Goal: Task Accomplishment & Management: Complete application form

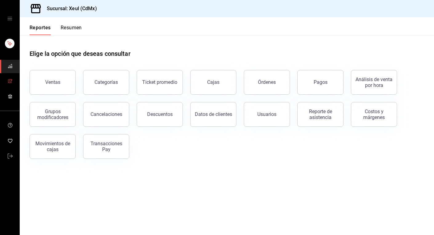
click at [10, 84] on span "mailbox folders" at bounding box center [10, 81] width 5 height 8
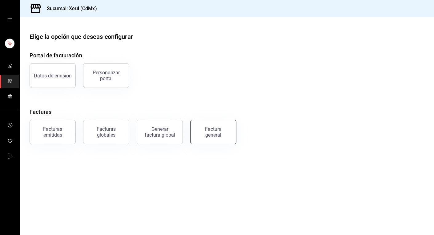
click at [208, 136] on div "Factura general" at bounding box center [213, 132] width 31 height 12
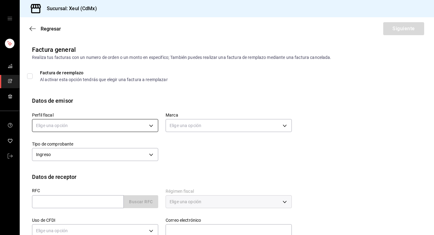
click at [147, 123] on body "Sucursal: Xeul (CdMx) Regresar Siguiente Factura general Realiza tus facturas c…" at bounding box center [217, 117] width 434 height 235
click at [111, 157] on li "[PERSON_NAME]" at bounding box center [95, 156] width 126 height 11
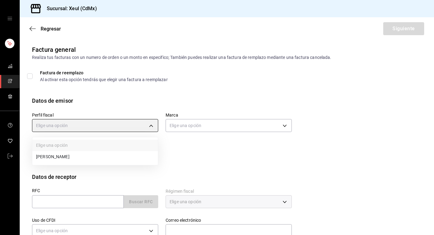
type input "554c110a-18dd-44f3-977d-186ab1f95351"
type input "556c56df-7d38-43a9-98c1-84be39c4f433"
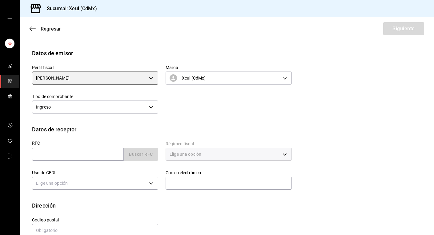
scroll to position [60, 0]
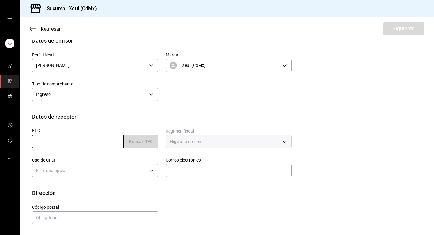
click at [87, 144] on input "text" at bounding box center [78, 141] width 92 height 13
paste input "CPS000928FC9"
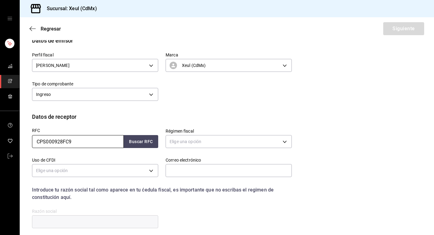
type input "CPS000928FC9"
click at [260, 144] on body "Sucursal: Xeul (CdMx) Regresar Siguiente Factura general Realiza tus facturas c…" at bounding box center [217, 117] width 434 height 235
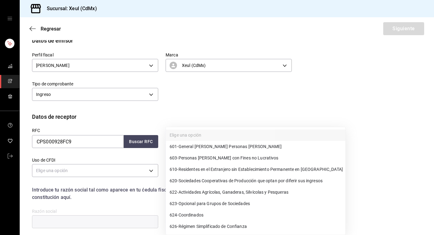
click at [218, 149] on span "601 - General [PERSON_NAME] Personas [PERSON_NAME]" at bounding box center [226, 146] width 112 height 6
type input "601"
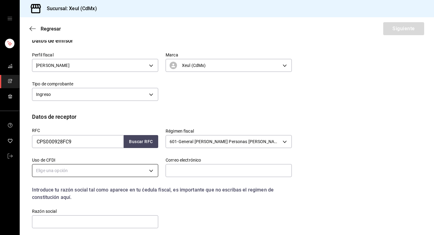
click at [133, 169] on body "Sucursal: Xeul (CdMx) Regresar Siguiente Factura general Realiza tus facturas c…" at bounding box center [217, 117] width 434 height 235
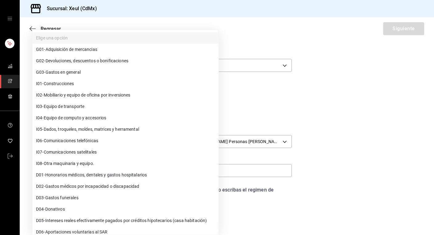
click at [60, 74] on span "G03 - Gastos en general" at bounding box center [58, 72] width 45 height 6
type input "G03"
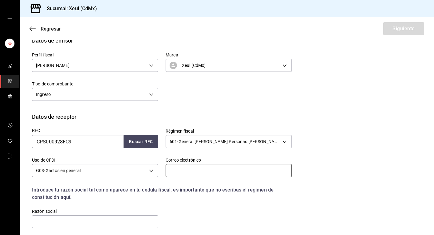
click at [190, 168] on input "text" at bounding box center [229, 170] width 126 height 13
paste input "[EMAIL_ADDRESS][PERSON_NAME][DOMAIN_NAME]"
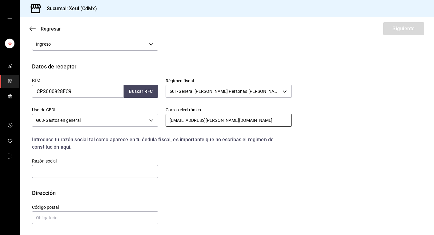
type input "[EMAIL_ADDRESS][PERSON_NAME][DOMAIN_NAME]"
click at [122, 171] on input "text" at bounding box center [95, 171] width 126 height 13
paste input "CHECK POINT SOFTWARE TECHNOLOGIES [GEOGRAPHIC_DATA]"
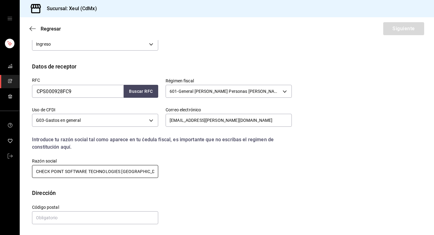
type input "CHECK POINT SOFTWARE TECHNOLOGIES [GEOGRAPHIC_DATA]"
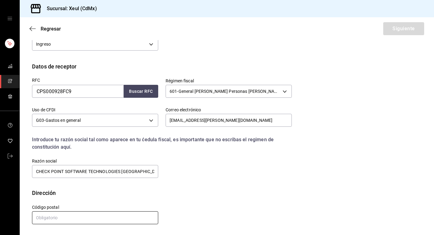
click at [76, 220] on input "text" at bounding box center [95, 217] width 126 height 13
type input "11000"
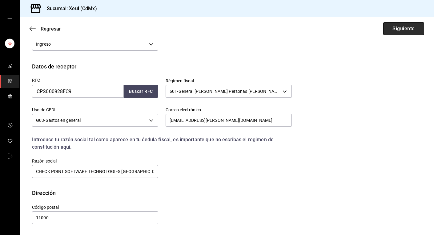
click at [408, 25] on button "Siguiente" at bounding box center [403, 28] width 41 height 13
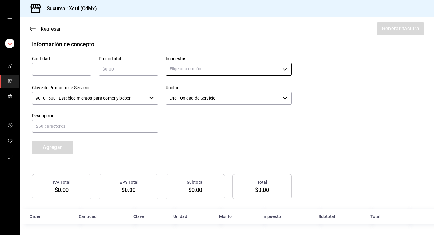
scroll to position [202, 0]
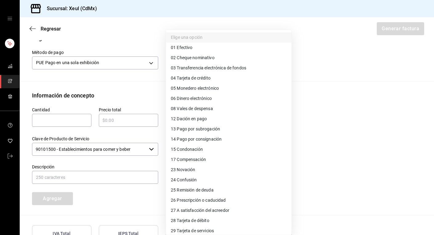
click at [232, 64] on body "Sucursal: Xeul (CdMx) Regresar Generar factura Emisor Perfil fiscal [PERSON_NAM…" at bounding box center [217, 117] width 434 height 235
click at [187, 79] on span "04 Tarjeta de crédito" at bounding box center [191, 78] width 40 height 6
type input "04"
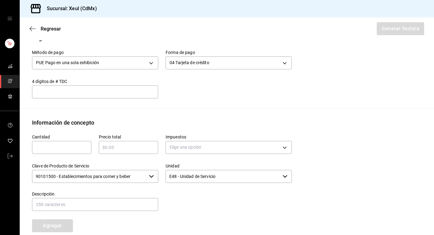
click at [55, 148] on input "text" at bounding box center [61, 147] width 59 height 7
type input "1"
click at [122, 149] on input "text" at bounding box center [128, 147] width 59 height 7
type input "$4145"
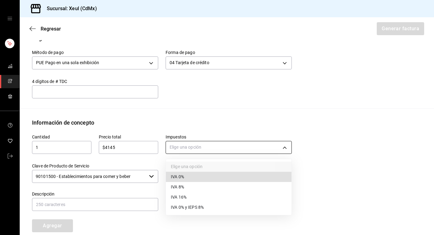
click at [210, 149] on body "Sucursal: Xeul (CdMx) Regresar Generar factura Emisor Perfil fiscal [PERSON_NAM…" at bounding box center [217, 117] width 434 height 235
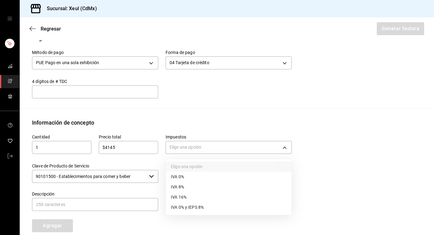
click at [185, 194] on span "IVA 16%" at bounding box center [179, 197] width 16 height 6
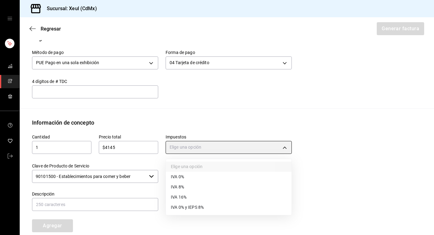
type input "IVA_16"
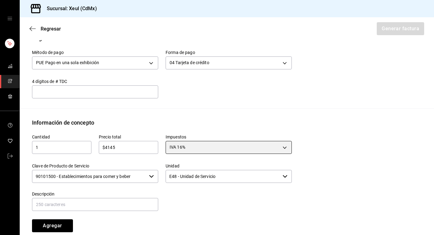
scroll to position [281, 0]
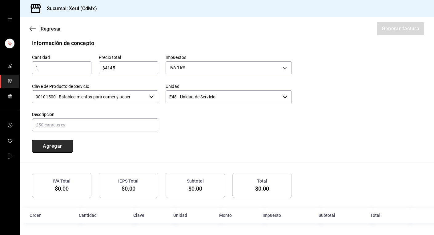
click at [51, 147] on button "Agregar" at bounding box center [52, 146] width 41 height 13
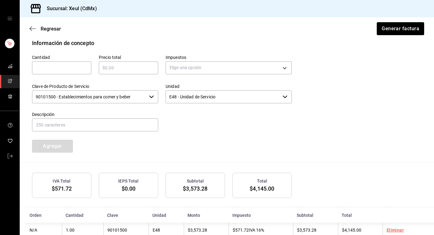
scroll to position [296, 0]
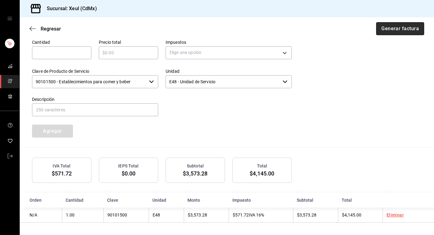
click at [395, 29] on button "Generar factura" at bounding box center [400, 28] width 48 height 13
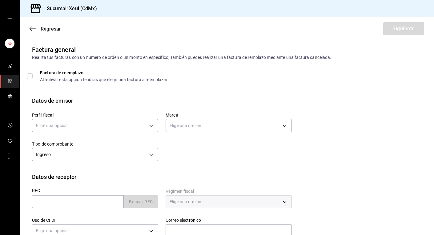
click at [10, 81] on icon "mailbox folders" at bounding box center [10, 81] width 5 height 5
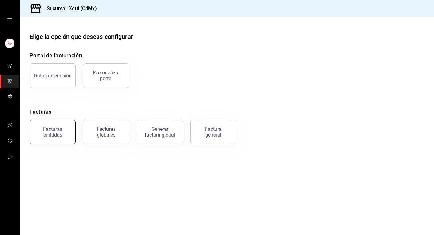
click at [46, 123] on button "Facturas emitidas" at bounding box center [53, 131] width 46 height 25
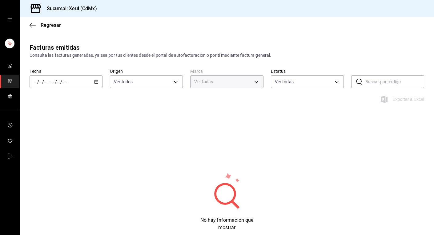
type input "556c56df-7d38-43a9-98c1-84be39c4f433"
click at [96, 79] on icon "button" at bounding box center [96, 81] width 4 height 4
click at [45, 99] on span "Hoy" at bounding box center [59, 100] width 48 height 6
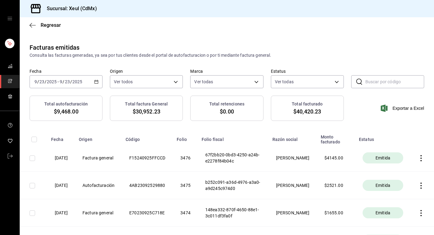
click at [33, 158] on input "checkbox" at bounding box center [33, 158] width 6 height 6
checkbox input "true"
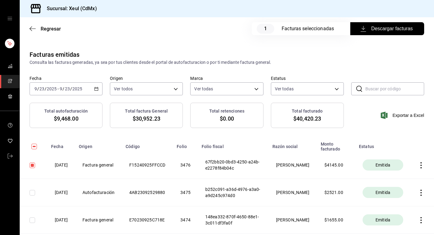
click at [378, 30] on span "Descargar facturas" at bounding box center [387, 28] width 51 height 7
click at [11, 81] on icon "mailbox folders" at bounding box center [10, 81] width 5 height 5
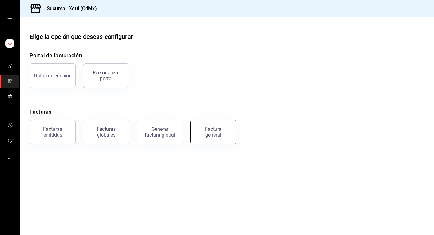
click at [207, 130] on div "Factura general" at bounding box center [213, 132] width 31 height 12
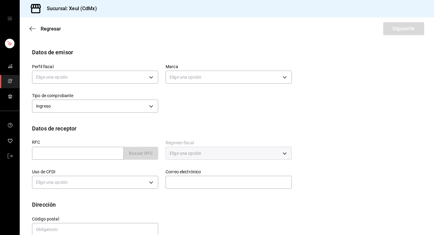
scroll to position [60, 0]
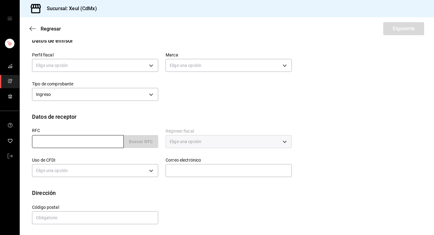
click at [70, 141] on input "text" at bounding box center [78, 141] width 92 height 13
paste input "AES010312HA0"
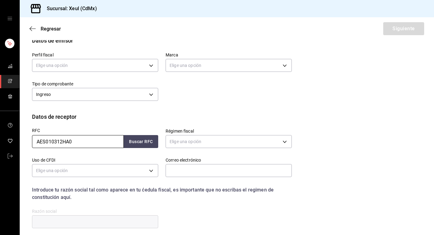
type input "AES010312HA0"
click at [208, 142] on body "Sucursal: Xeul (CdMx) Regresar Siguiente Factura general Realiza tus facturas c…" at bounding box center [217, 117] width 434 height 235
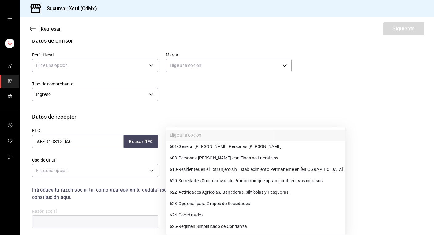
click at [195, 147] on span "601 - General [PERSON_NAME] Personas [PERSON_NAME]" at bounding box center [226, 146] width 112 height 6
type input "601"
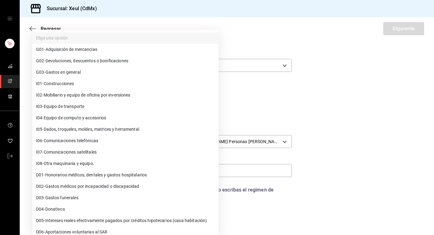
click at [153, 169] on body "Sucursal: Xeul (CdMx) Regresar Siguiente Factura general Realiza tus facturas c…" at bounding box center [217, 117] width 434 height 235
click at [57, 73] on span "G03 - Gastos en general" at bounding box center [58, 72] width 45 height 6
type input "G03"
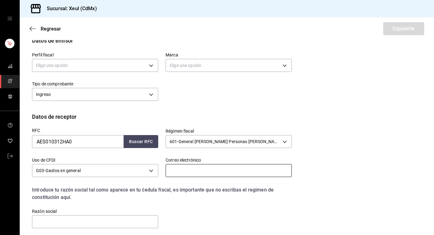
click at [187, 173] on input "text" at bounding box center [229, 170] width 126 height 13
paste input "auxgerenciazg@orsan.com.mx"
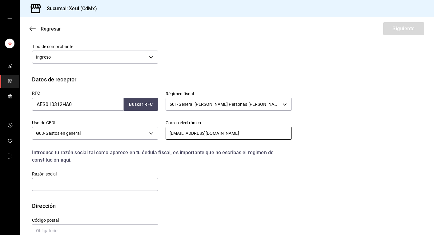
scroll to position [110, 0]
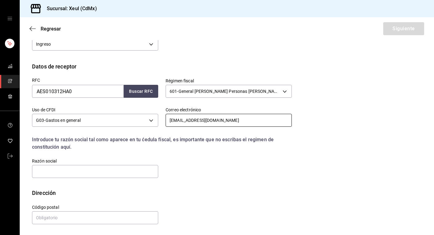
type input "auxgerenciazg@orsan.com.mx"
click at [88, 170] on input "text" at bounding box center [95, 171] width 126 height 13
paste input "ADMINISTRACION DE ESTACIONES DE SERVICIOS"
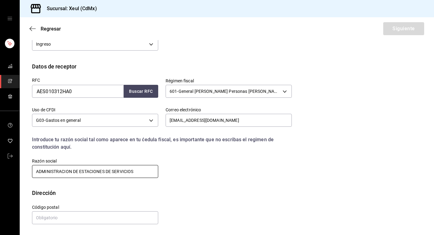
type input "ADMINISTRACION DE ESTACIONES DE SERVICIOS"
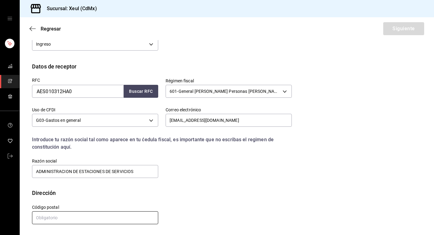
click at [79, 220] on input "text" at bounding box center [95, 217] width 126 height 13
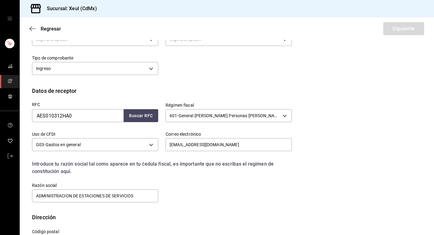
scroll to position [83, 0]
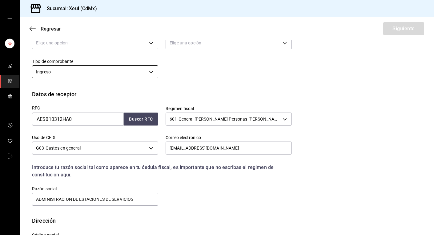
type input "76138"
click at [154, 71] on body "Sucursal: Xeul (CdMx) Regresar Siguiente Factura general Realiza tus facturas c…" at bounding box center [217, 117] width 434 height 235
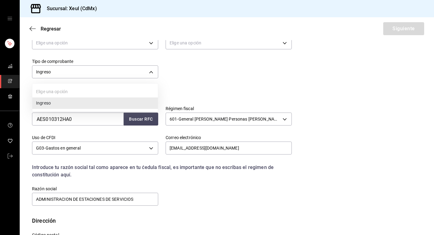
click at [111, 104] on li "Ingreso" at bounding box center [95, 102] width 126 height 11
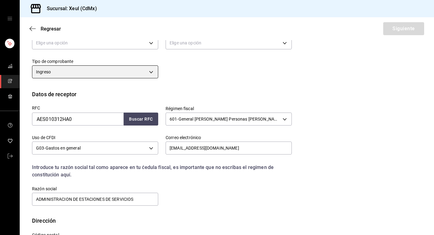
scroll to position [55, 0]
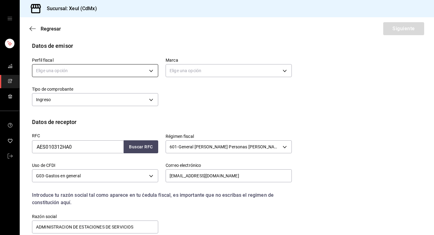
click at [151, 67] on body "Sucursal: Xeul (CdMx) Regresar Siguiente Factura general Realiza tus facturas c…" at bounding box center [217, 117] width 434 height 235
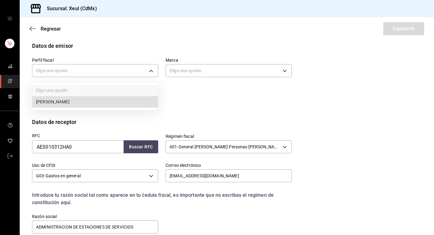
click at [111, 101] on li "[PERSON_NAME]" at bounding box center [95, 101] width 126 height 11
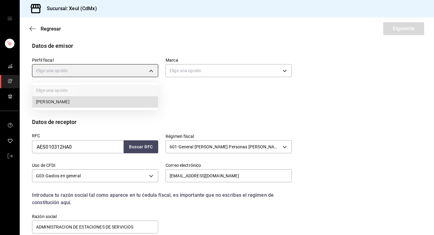
type input "554c110a-18dd-44f3-977d-186ab1f95351"
type input "556c56df-7d38-43a9-98c1-84be39c4f433"
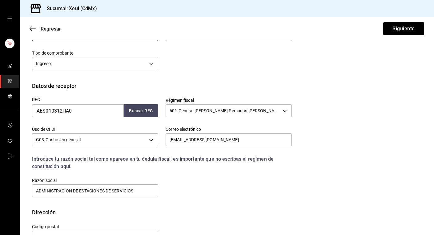
scroll to position [110, 0]
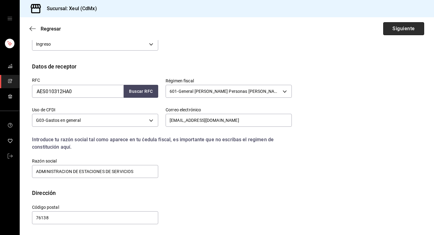
click at [403, 31] on button "Siguiente" at bounding box center [403, 28] width 41 height 13
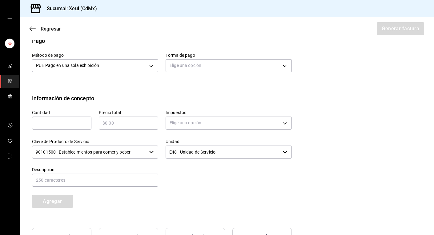
scroll to position [199, 0]
click at [252, 56] on div "Elige una opción" at bounding box center [229, 64] width 126 height 16
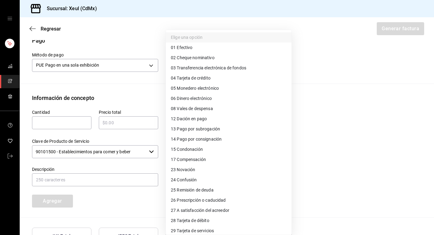
click at [247, 67] on body "Sucursal: Xeul (CdMx) Regresar Generar factura Emisor Perfil fiscal SEUNG MOOK …" at bounding box center [217, 117] width 434 height 235
click at [192, 221] on span "28 Tarjeta de débito" at bounding box center [190, 220] width 38 height 6
type input "28"
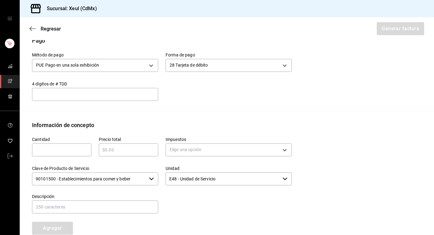
click at [41, 155] on div "​" at bounding box center [61, 149] width 59 height 13
type input "1"
click at [116, 152] on input "text" at bounding box center [128, 149] width 59 height 7
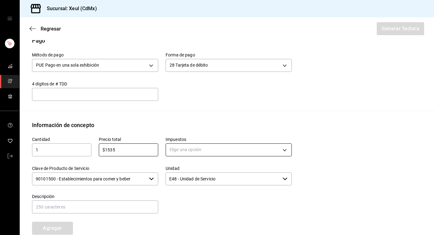
type input "$1535"
click at [211, 152] on body "Sucursal: Xeul (CdMx) Regresar Generar factura Emisor Perfil fiscal SEUNG MOOK …" at bounding box center [217, 117] width 434 height 235
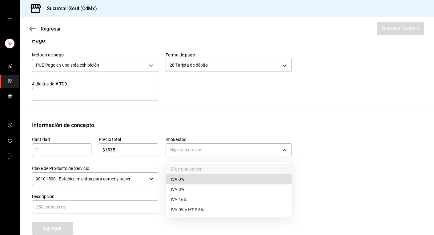
click at [176, 198] on span "IVA 16%" at bounding box center [179, 199] width 16 height 6
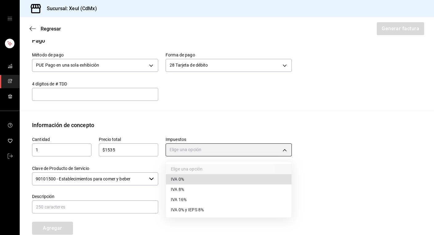
type input "IVA_16"
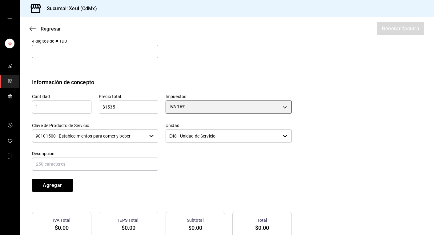
scroll to position [281, 0]
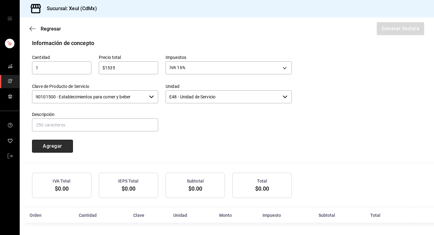
click at [57, 148] on button "Agregar" at bounding box center [52, 146] width 41 height 13
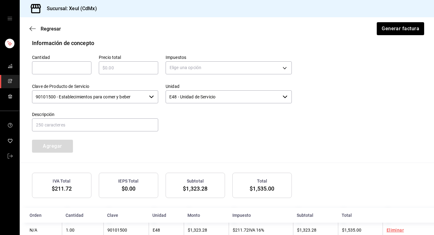
scroll to position [296, 0]
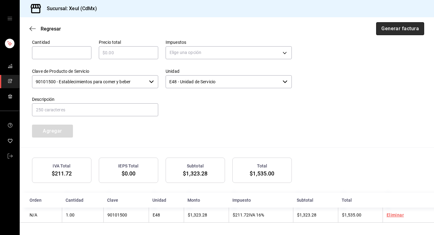
click at [393, 33] on button "Generar factura" at bounding box center [400, 28] width 48 height 13
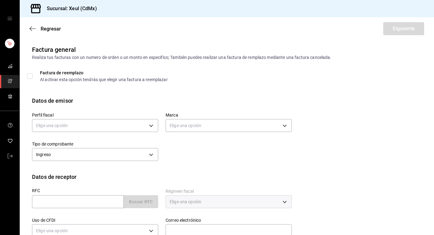
click at [9, 80] on icon "mailbox folders" at bounding box center [10, 81] width 5 height 5
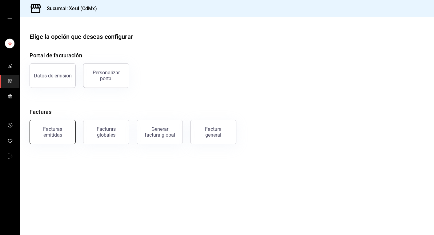
click at [49, 125] on button "Facturas emitidas" at bounding box center [53, 131] width 46 height 25
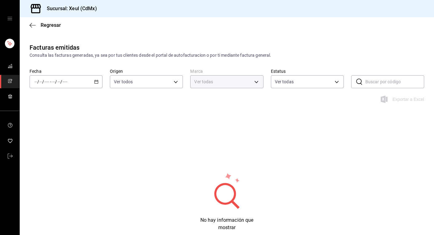
type input "556c56df-7d38-43a9-98c1-84be39c4f433"
click at [88, 85] on div "/ / - / /" at bounding box center [66, 81] width 73 height 13
click at [56, 103] on span "Hoy" at bounding box center [59, 100] width 48 height 6
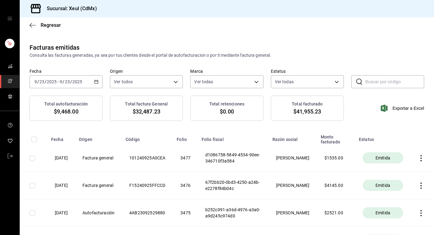
click at [31, 159] on input "checkbox" at bounding box center [33, 158] width 6 height 6
checkbox input "true"
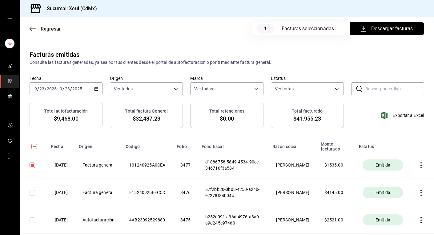
click at [397, 25] on span "Descargar facturas" at bounding box center [387, 28] width 51 height 7
